Goal: Information Seeking & Learning: Learn about a topic

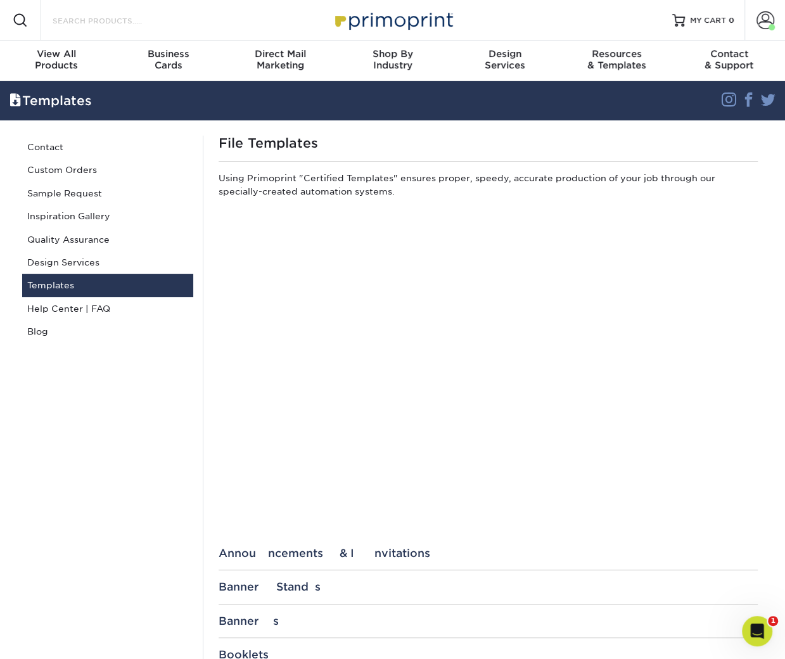
click at [72, 20] on input "Search Products" at bounding box center [113, 20] width 124 height 15
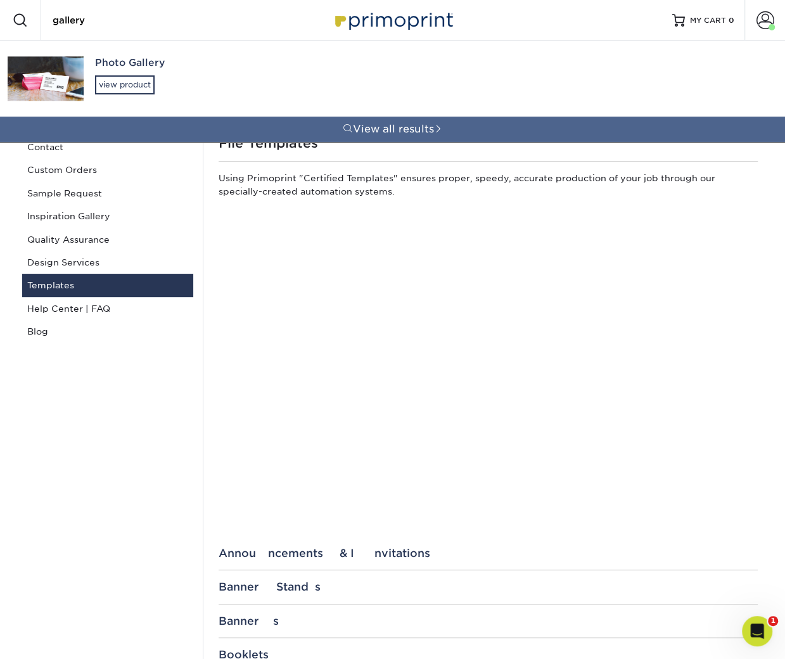
type input "gallery"
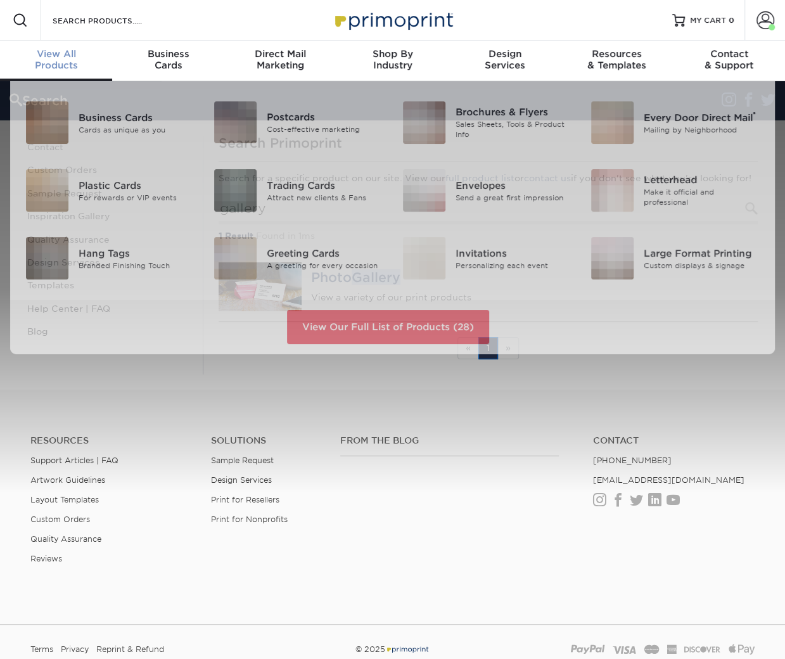
click at [110, 82] on div "Business Cards Cards as unique as you Postcards Cost-effective marketing" at bounding box center [393, 190] width 784 height 219
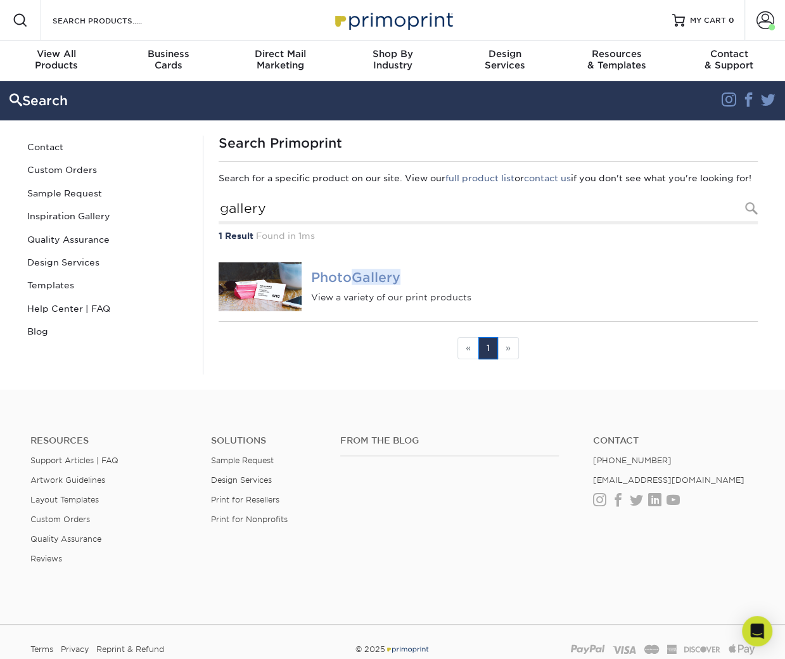
click at [364, 285] on em "Gallery" at bounding box center [376, 277] width 49 height 16
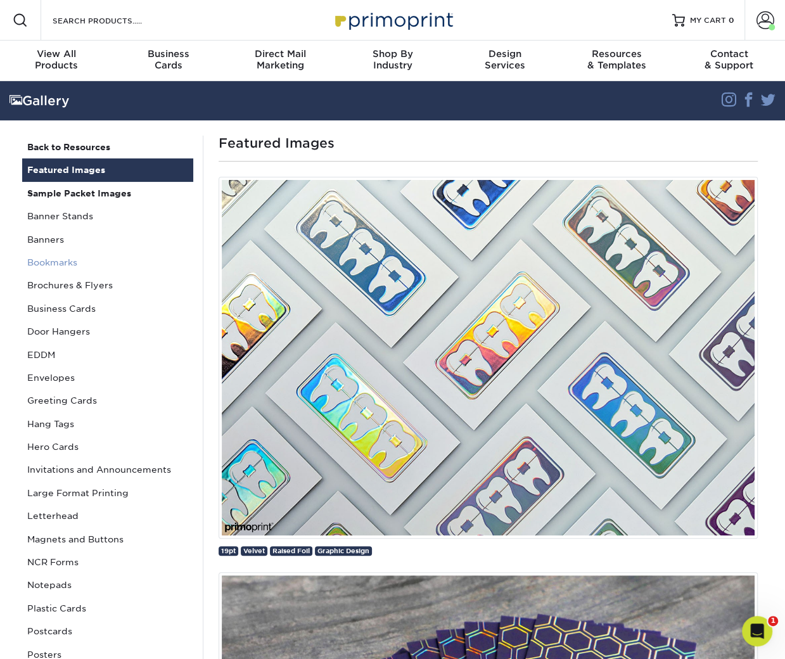
click at [51, 260] on link "Bookmarks" at bounding box center [107, 262] width 171 height 23
click at [75, 310] on link "Business Cards" at bounding box center [107, 308] width 171 height 23
